Goal: Task Accomplishment & Management: Manage account settings

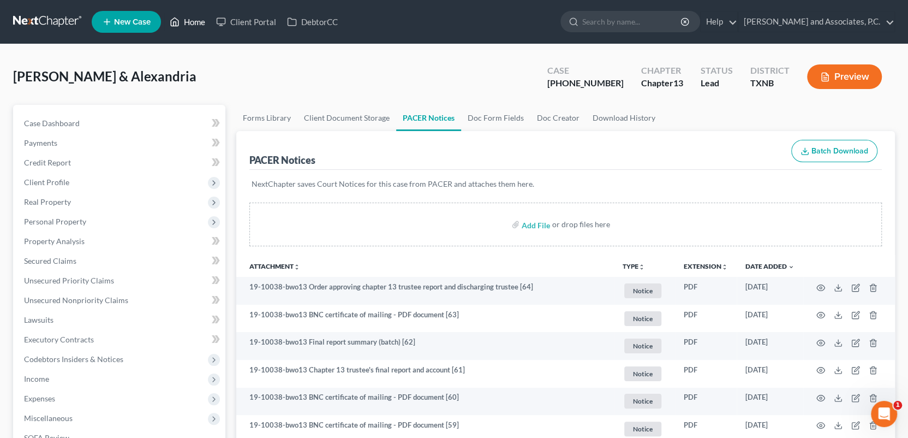
drag, startPoint x: 203, startPoint y: 24, endPoint x: 206, endPoint y: 33, distance: 9.1
click at [203, 24] on link "Home" at bounding box center [187, 22] width 46 height 20
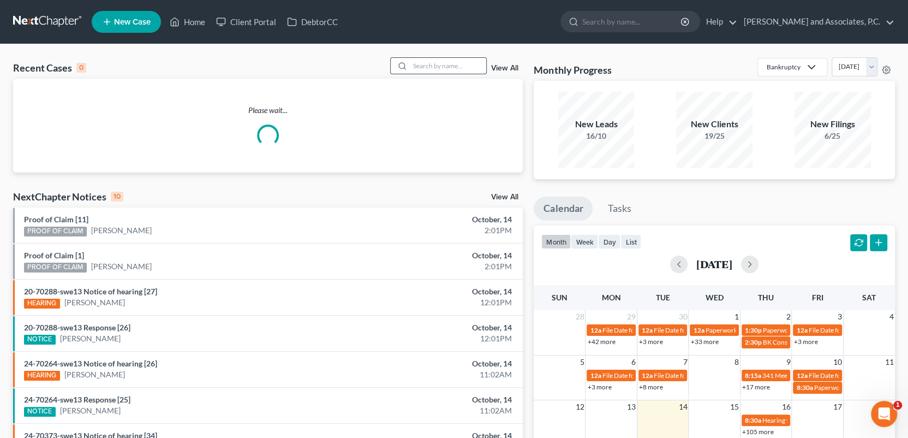
click at [437, 65] on input "search" at bounding box center [448, 66] width 76 height 16
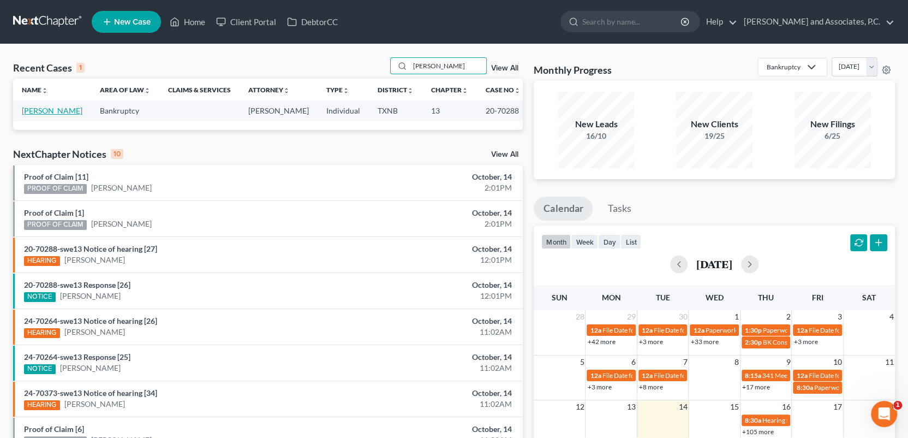
type input "[PERSON_NAME]"
click at [55, 114] on link "[PERSON_NAME]" at bounding box center [52, 110] width 61 height 9
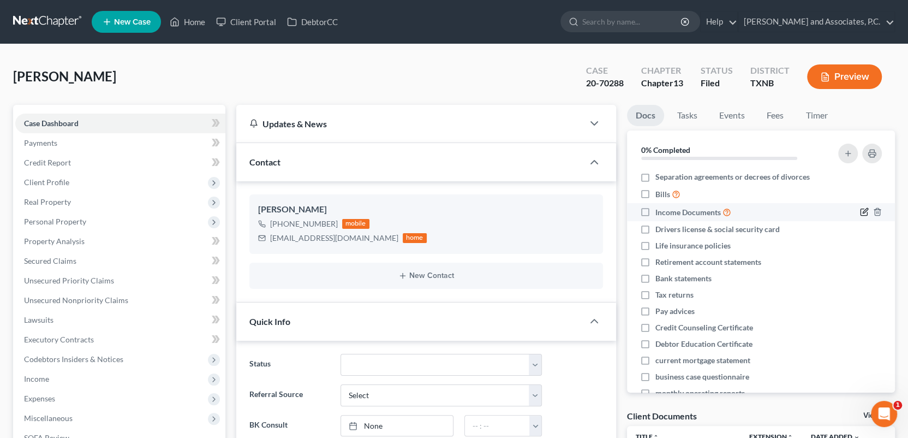
scroll to position [467, 0]
click at [777, 121] on link "Fees" at bounding box center [775, 115] width 35 height 21
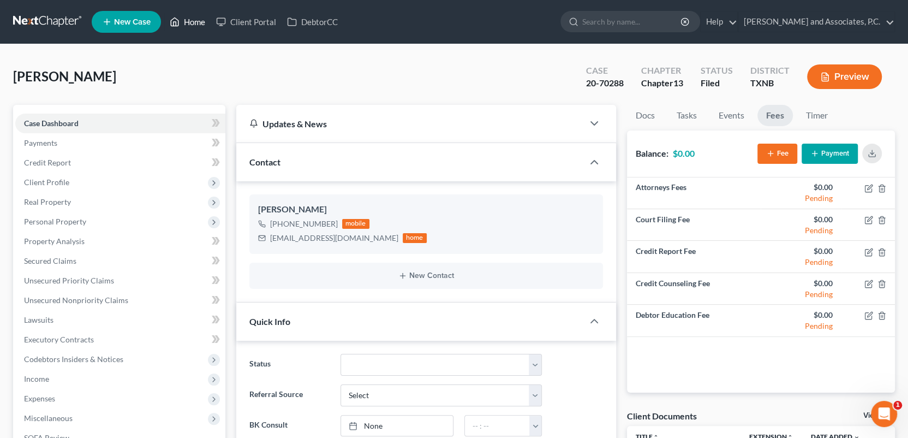
drag, startPoint x: 204, startPoint y: 23, endPoint x: 463, endPoint y: 34, distance: 259.5
click at [204, 23] on link "Home" at bounding box center [187, 22] width 46 height 20
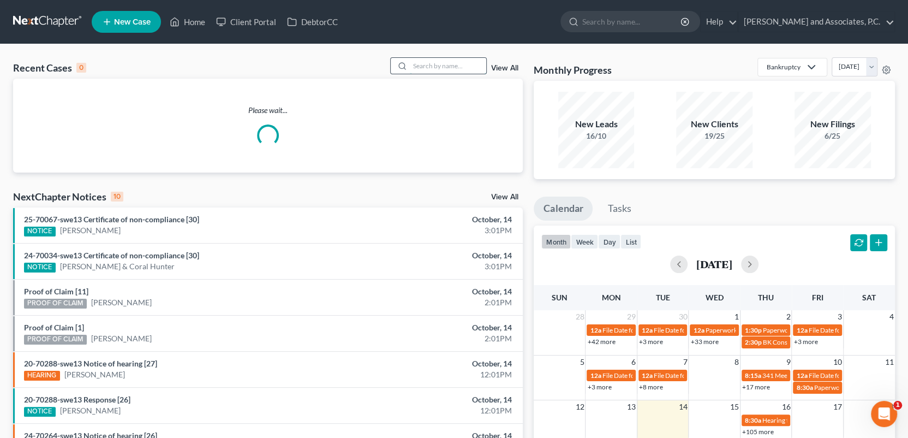
drag, startPoint x: 419, startPoint y: 67, endPoint x: 413, endPoint y: 61, distance: 8.1
click at [419, 66] on input "search" at bounding box center [448, 66] width 76 height 16
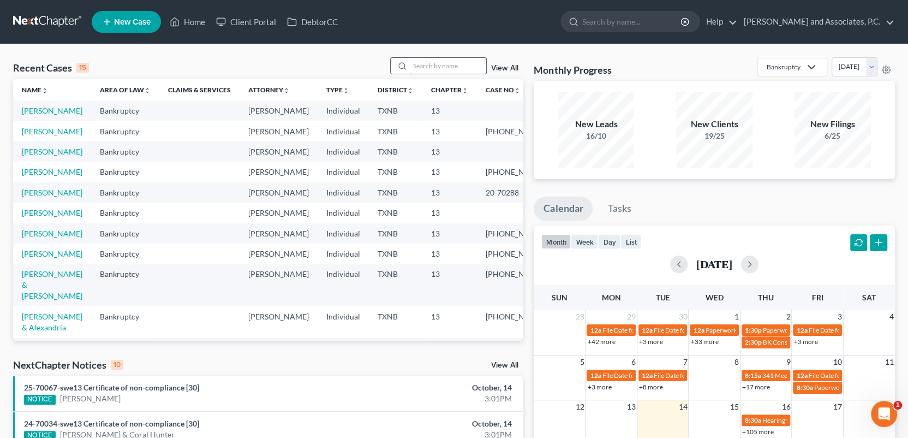
type input "c"
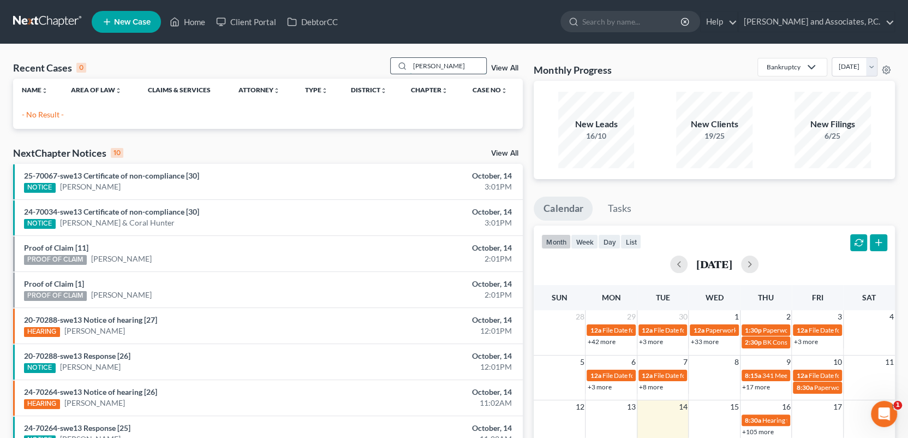
drag, startPoint x: 446, startPoint y: 68, endPoint x: 407, endPoint y: 65, distance: 39.9
click at [409, 66] on div "[PERSON_NAME]" at bounding box center [438, 65] width 97 height 17
type input "[PERSON_NAME]"
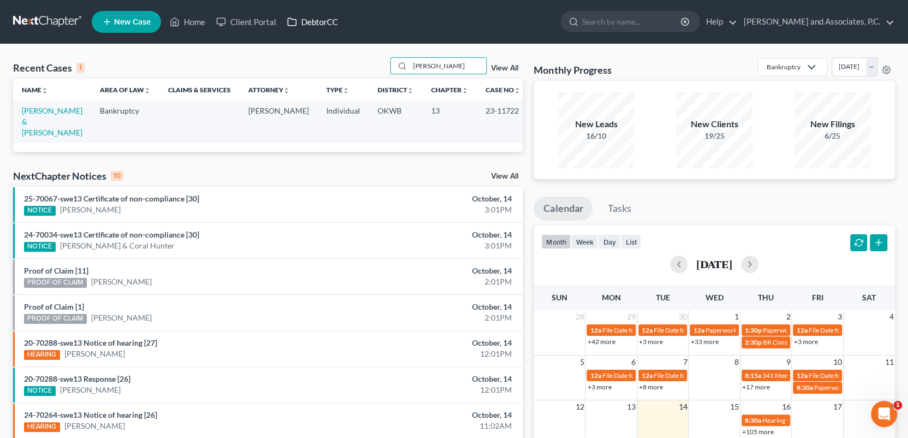
drag, startPoint x: 447, startPoint y: 64, endPoint x: 327, endPoint y: 23, distance: 127.5
click at [330, 26] on div "Home New Case Client Portal DebtorCC [PERSON_NAME] and Associates, P.C. [EMAIL_…" at bounding box center [454, 315] width 908 height 630
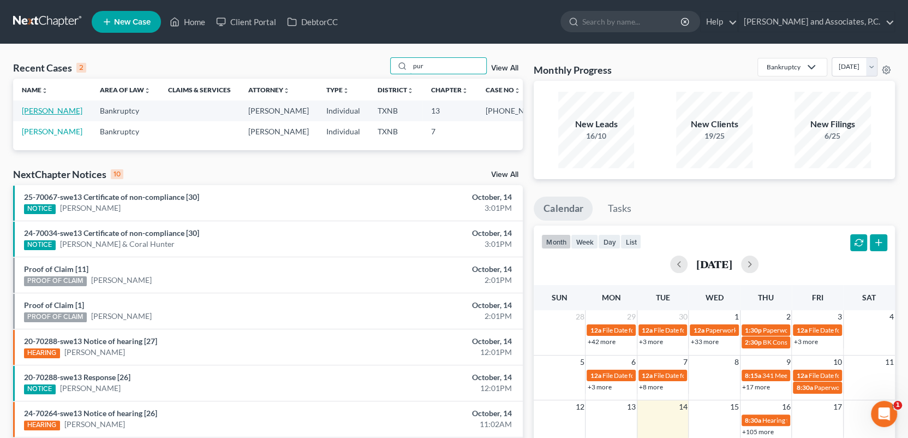
type input "pur"
click at [50, 111] on link "[PERSON_NAME]" at bounding box center [52, 110] width 61 height 9
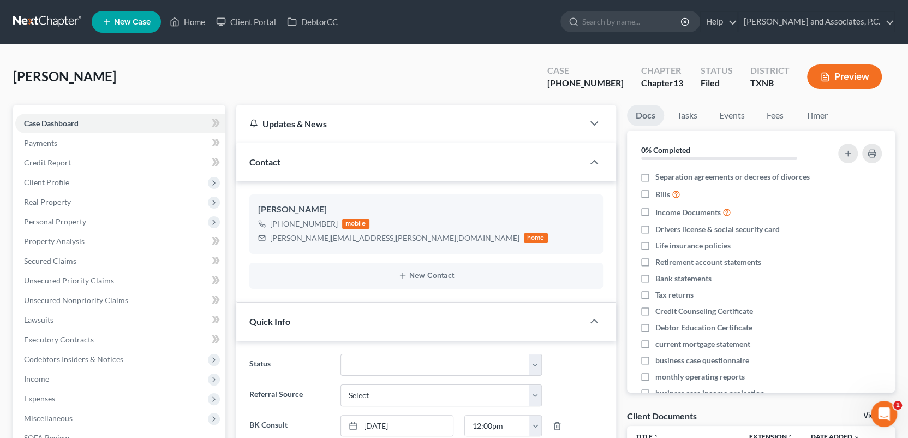
scroll to position [815, 0]
drag, startPoint x: 195, startPoint y: 22, endPoint x: 264, endPoint y: 243, distance: 231.4
click at [195, 22] on link "Home" at bounding box center [187, 22] width 46 height 20
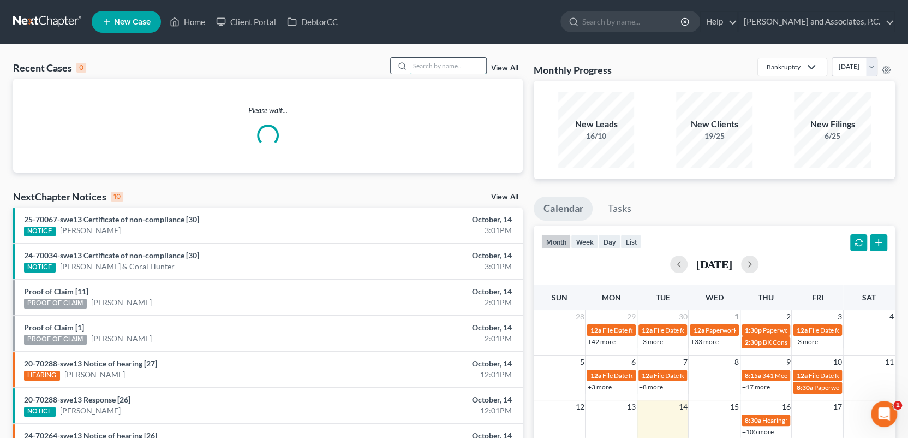
click at [447, 65] on input "search" at bounding box center [448, 66] width 76 height 16
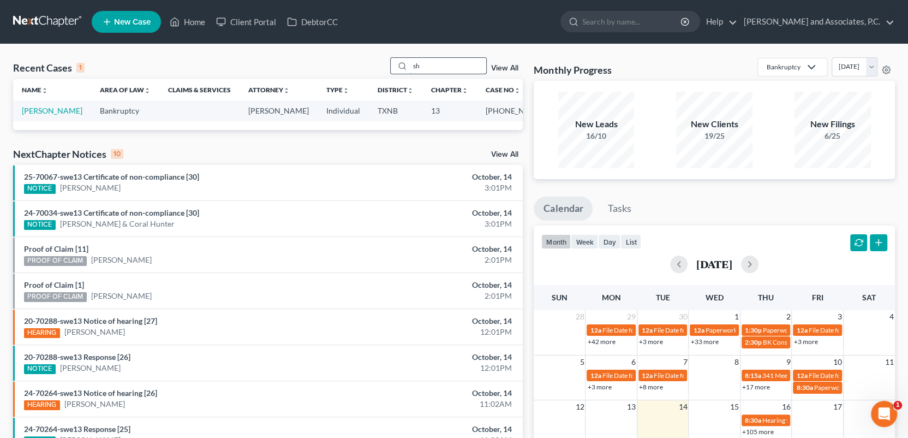
type input "s"
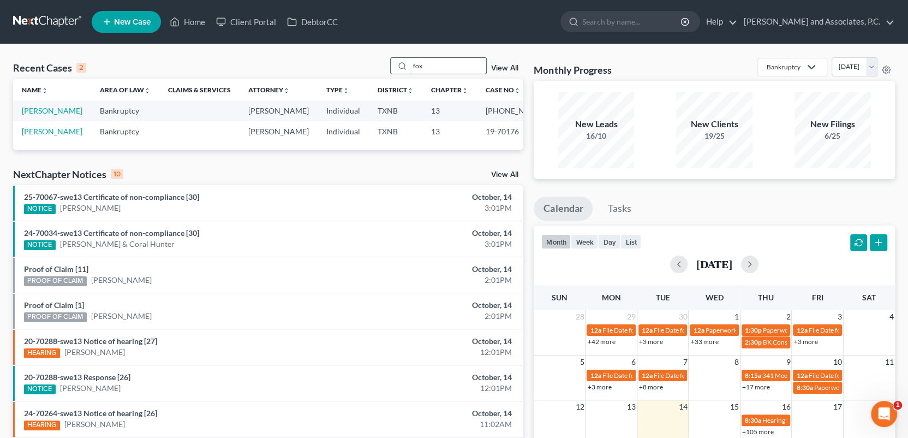
drag, startPoint x: 434, startPoint y: 65, endPoint x: 405, endPoint y: 62, distance: 29.1
click at [405, 62] on div "fox" at bounding box center [438, 65] width 97 height 17
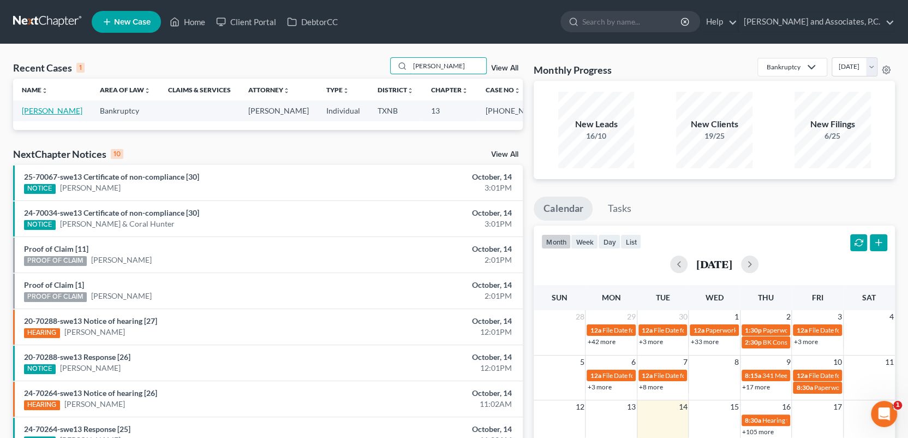
type input "[PERSON_NAME]"
click at [69, 107] on link "[PERSON_NAME]" at bounding box center [52, 110] width 61 height 9
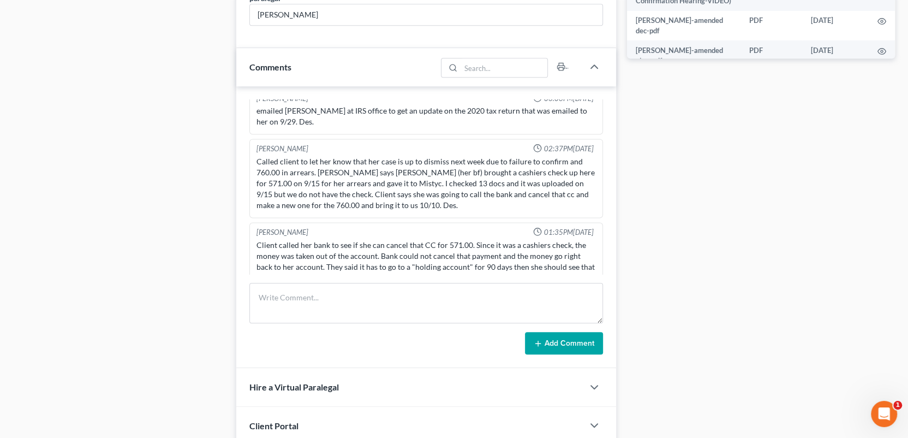
scroll to position [600, 0]
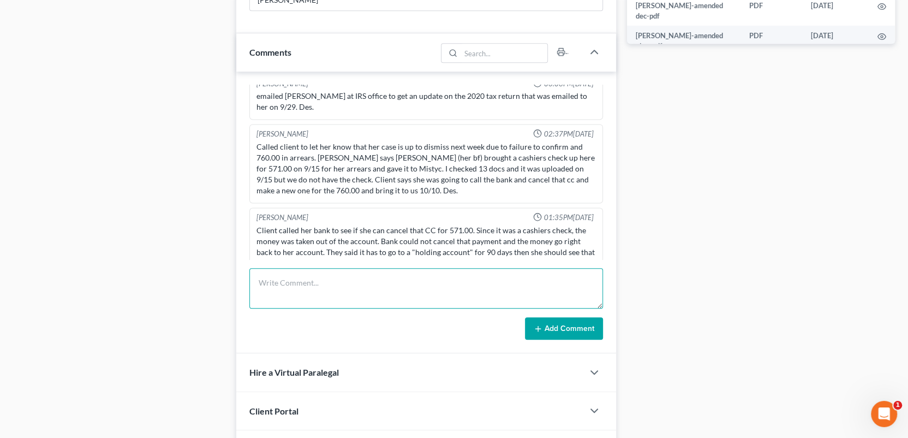
click at [271, 285] on textarea at bounding box center [426, 288] width 354 height 40
type textarea "scanned and uploaded payment correspondence for [DATE] to the trustee-MC"
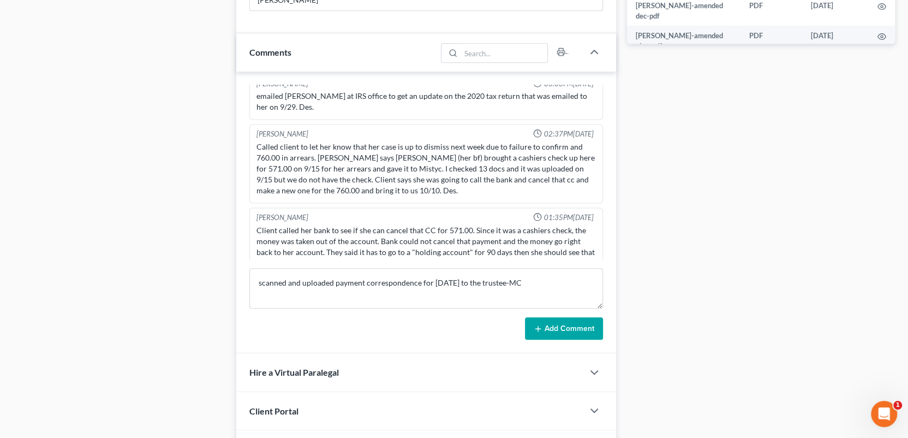
click at [569, 327] on button "Add Comment" at bounding box center [564, 328] width 78 height 23
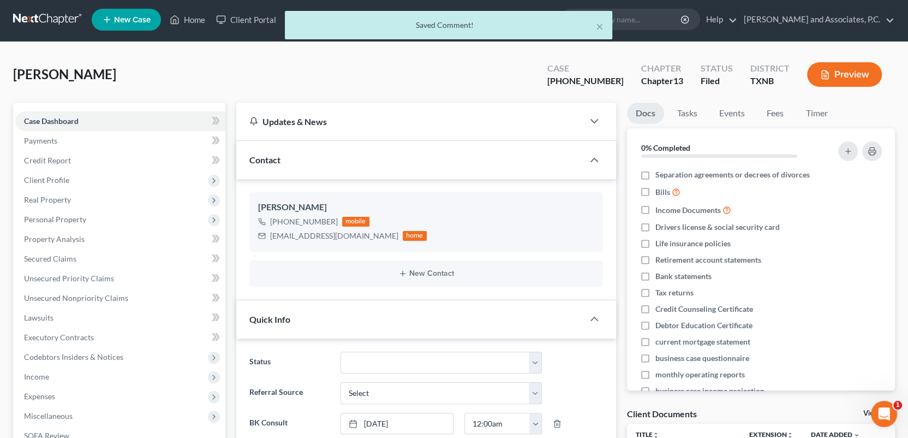
scroll to position [0, 0]
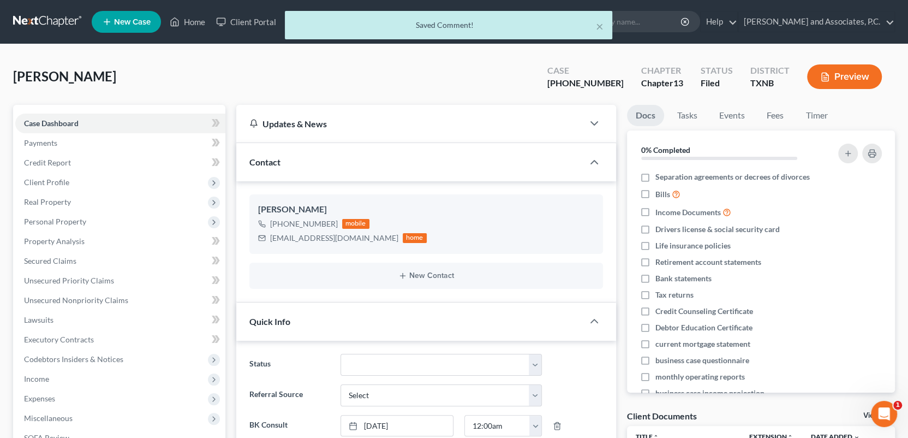
click at [204, 21] on div "× Saved Comment!" at bounding box center [449, 28] width 908 height 34
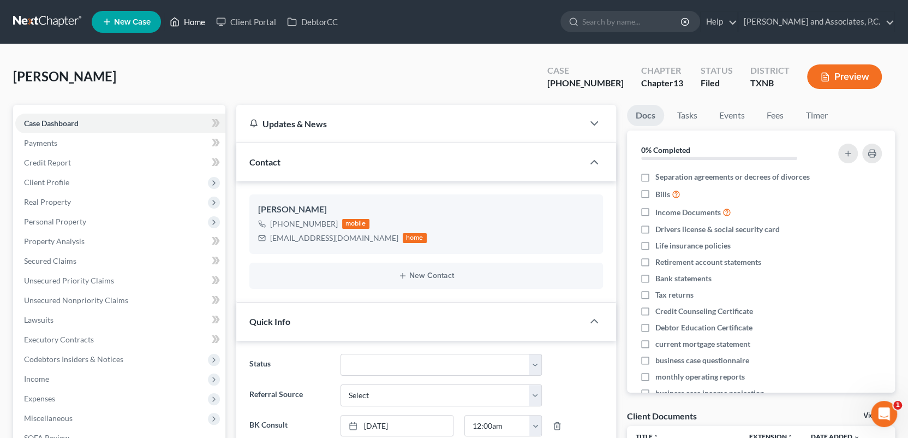
click at [200, 26] on link "Home" at bounding box center [187, 22] width 46 height 20
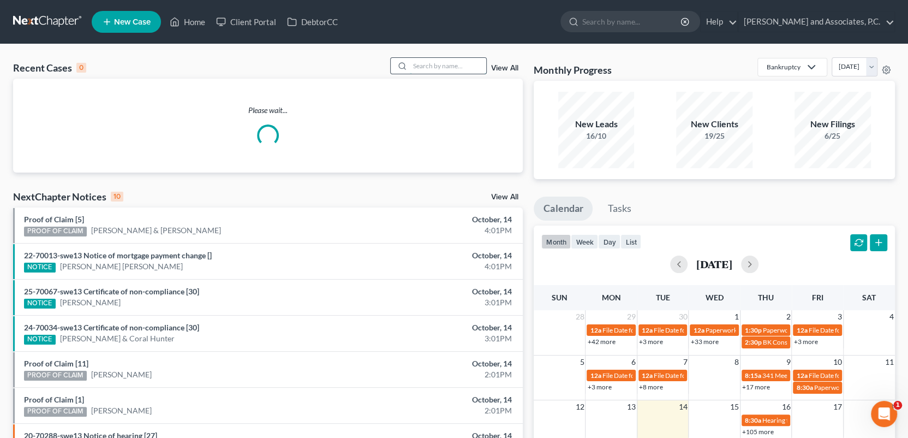
click at [416, 67] on input "search" at bounding box center [448, 66] width 76 height 16
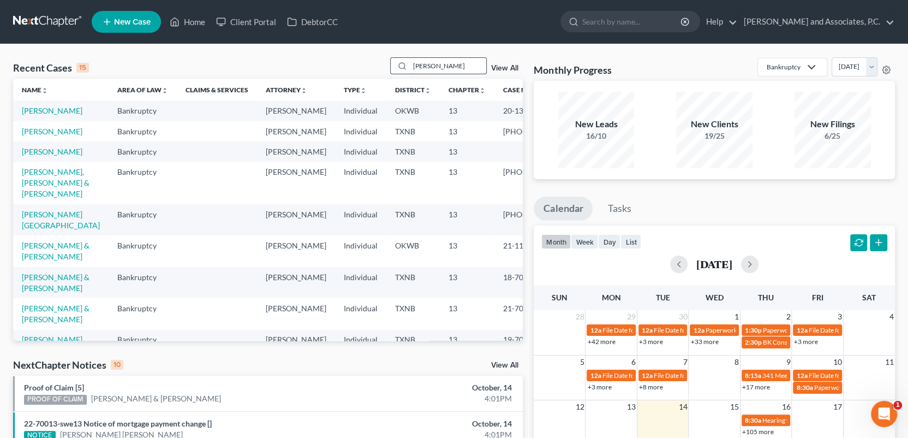
type input "[PERSON_NAME]"
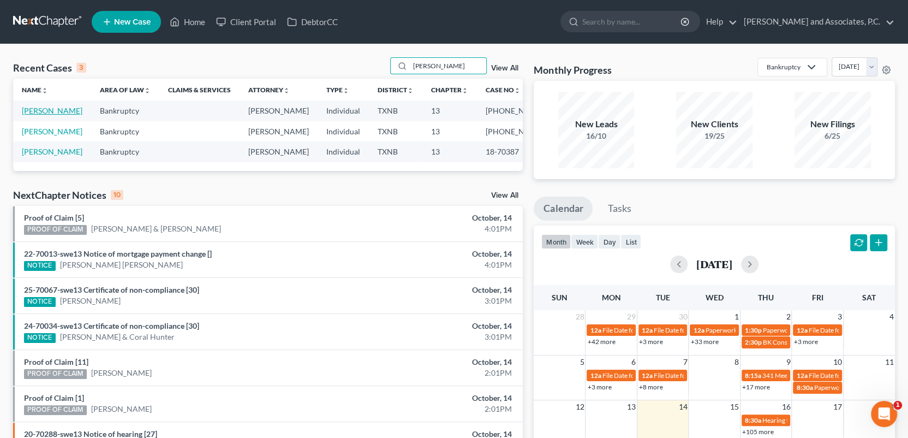
click at [63, 111] on link "[PERSON_NAME]" at bounding box center [52, 110] width 61 height 9
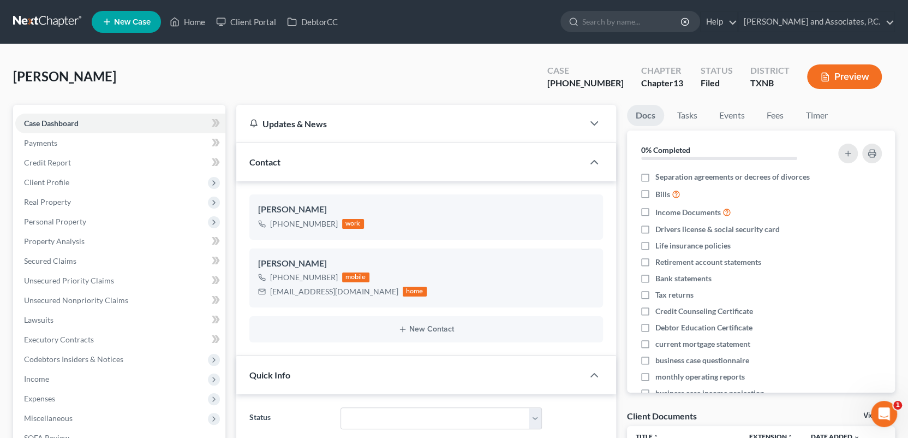
scroll to position [843, 0]
click at [202, 20] on link "Home" at bounding box center [187, 22] width 46 height 20
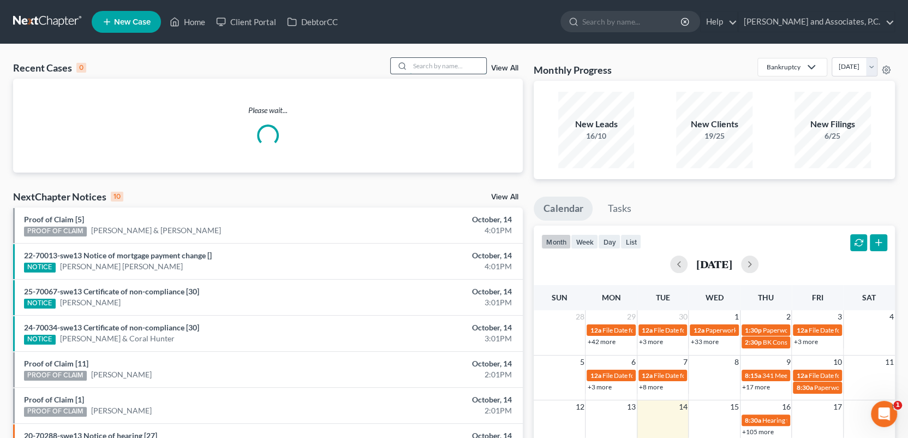
click at [431, 65] on input "search" at bounding box center [448, 66] width 76 height 16
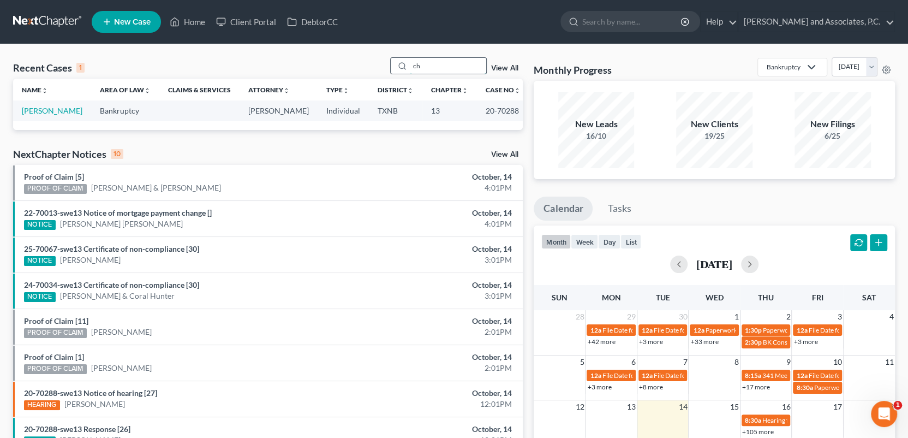
type input "c"
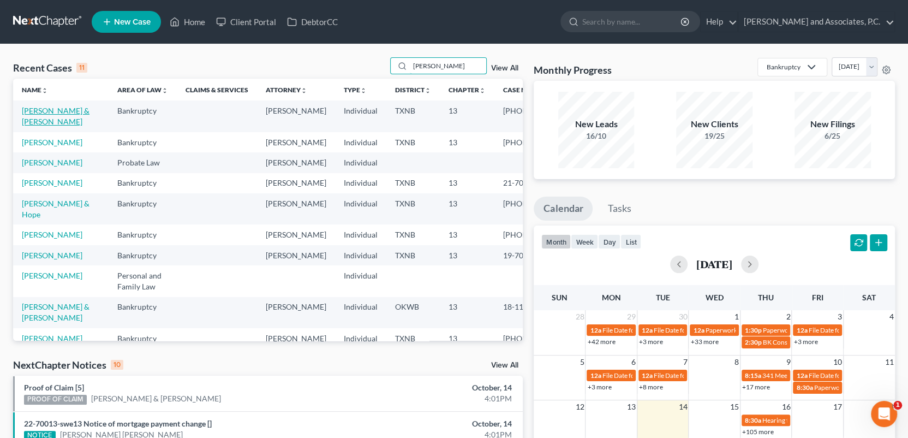
type input "[PERSON_NAME]"
click at [53, 109] on link "[PERSON_NAME] & [PERSON_NAME]" at bounding box center [56, 116] width 68 height 20
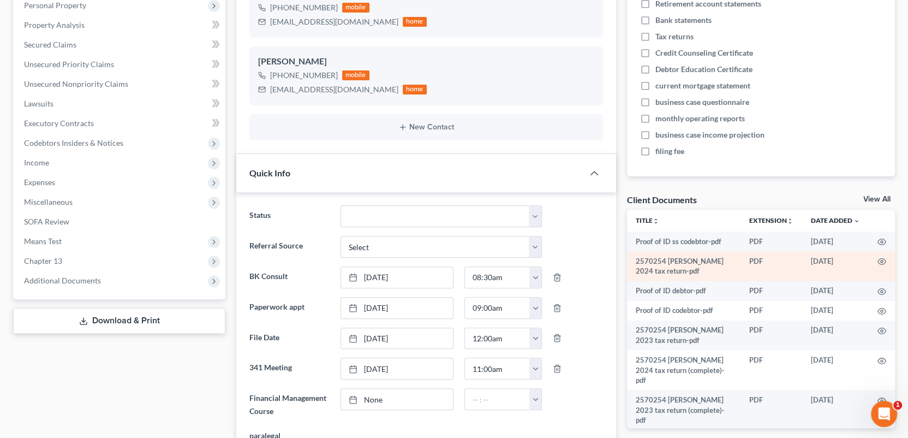
scroll to position [218, 0]
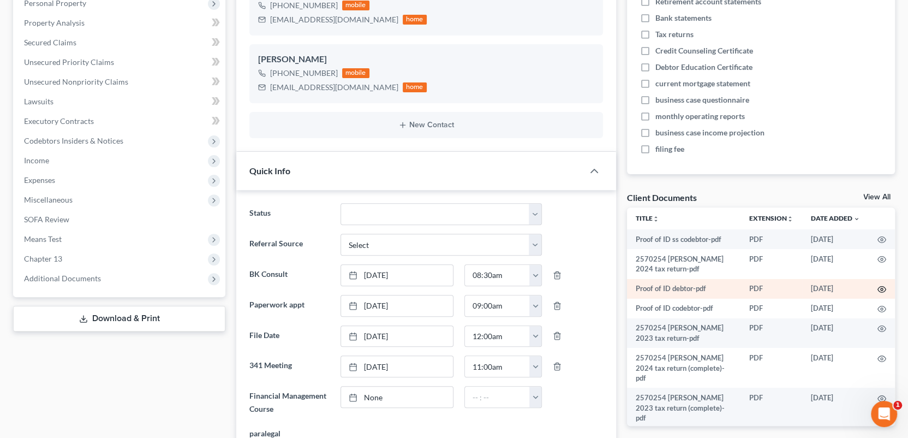
click at [877, 286] on icon "button" at bounding box center [881, 289] width 9 height 9
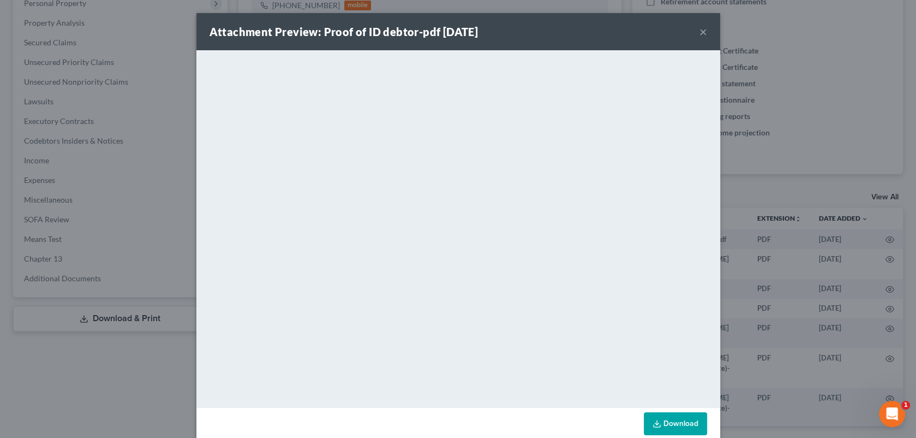
click at [681, 426] on link "Download" at bounding box center [675, 423] width 63 height 23
click at [700, 34] on button "×" at bounding box center [704, 31] width 8 height 13
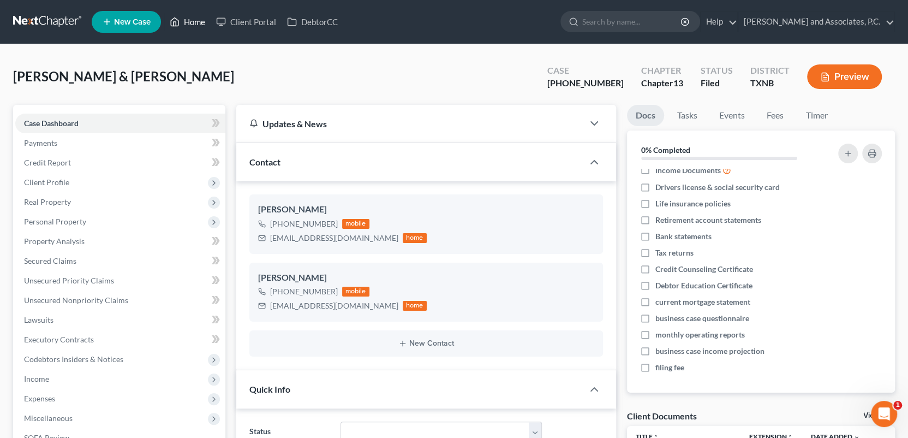
drag, startPoint x: 193, startPoint y: 19, endPoint x: 226, endPoint y: 51, distance: 46.7
click at [193, 19] on link "Home" at bounding box center [187, 22] width 46 height 20
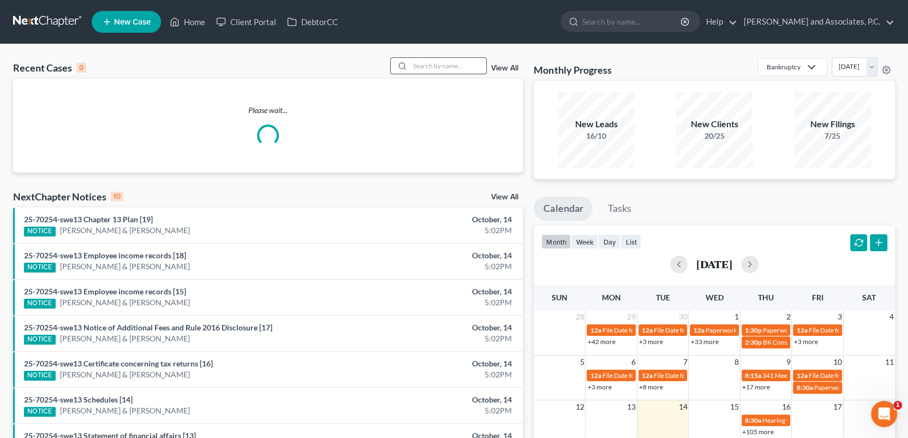
click at [428, 66] on input "search" at bounding box center [448, 66] width 76 height 16
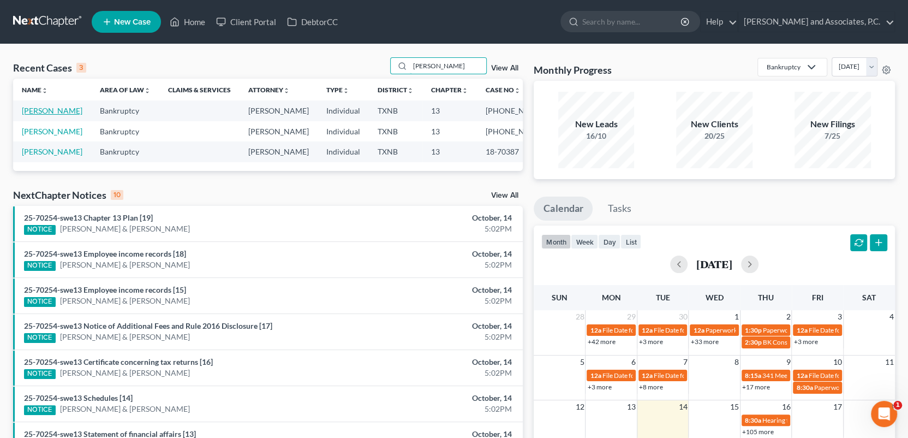
type input "[PERSON_NAME]"
click at [34, 109] on link "[PERSON_NAME]" at bounding box center [52, 110] width 61 height 9
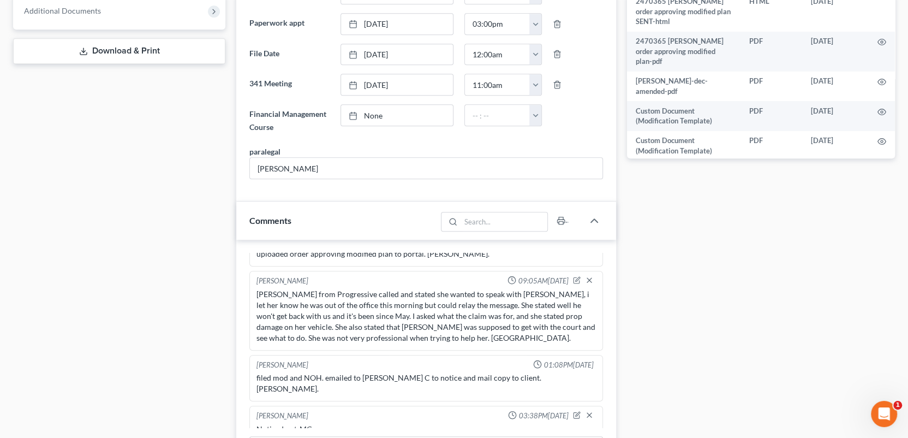
scroll to position [600, 0]
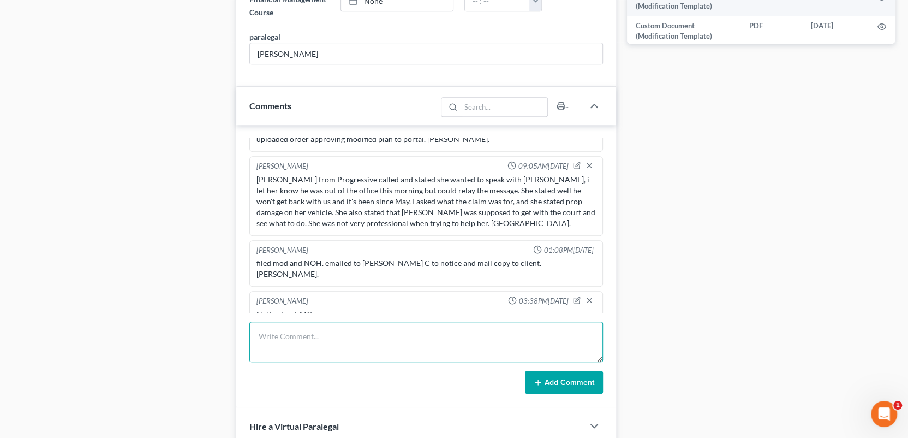
drag, startPoint x: 283, startPoint y: 342, endPoint x: 405, endPoint y: 335, distance: 122.4
click at [283, 342] on textarea at bounding box center [426, 341] width 354 height 40
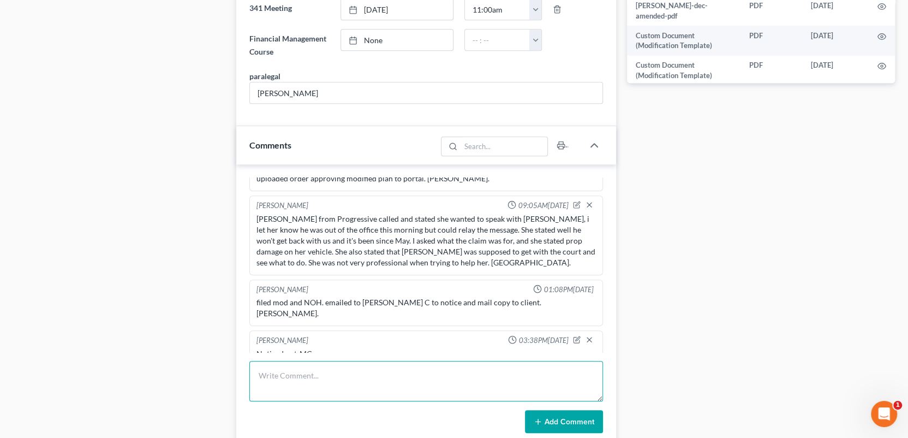
scroll to position [546, 0]
